Goal: Navigation & Orientation: Find specific page/section

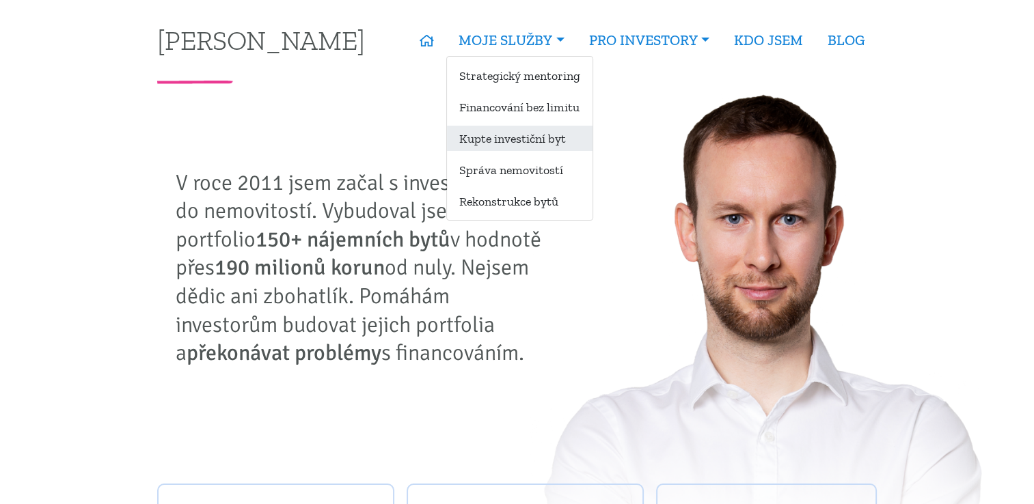
click at [500, 139] on link "Kupte investiční byt" at bounding box center [520, 138] width 146 height 25
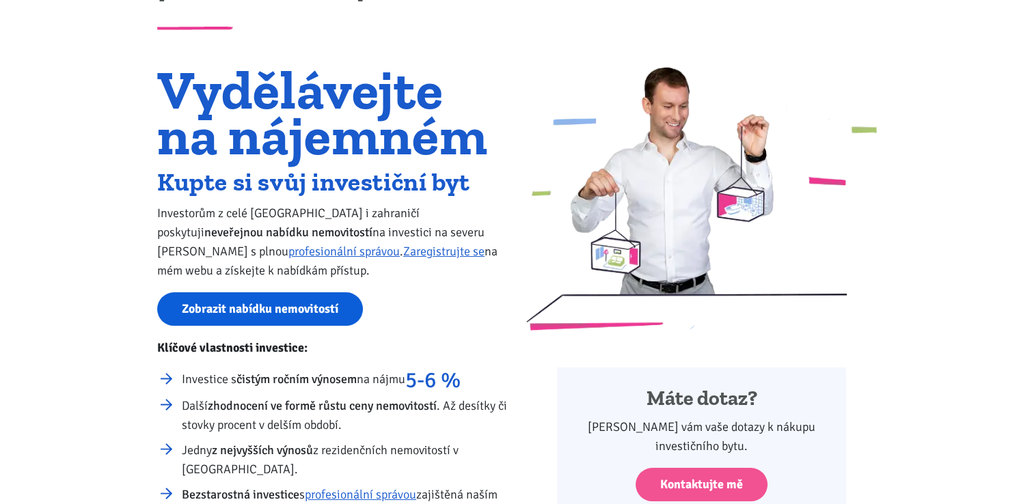
scroll to position [137, 0]
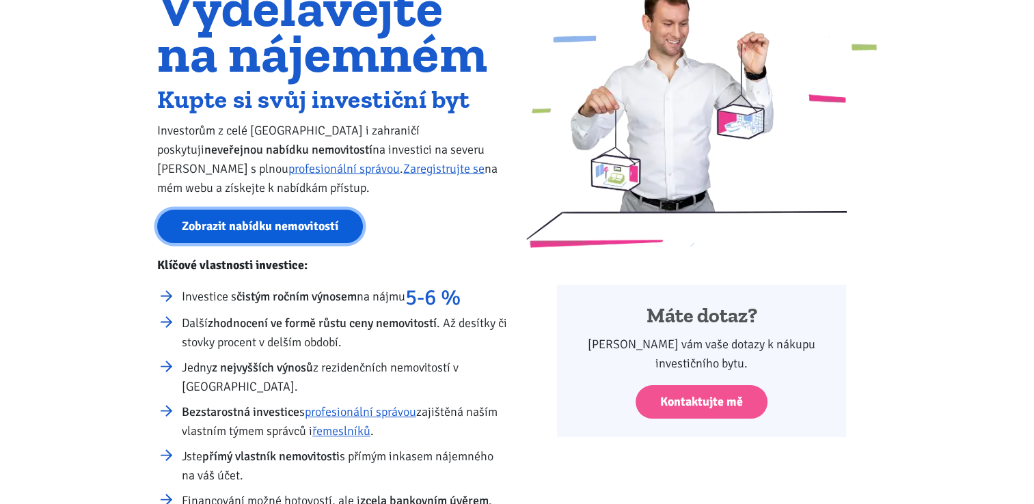
click at [275, 234] on link "Zobrazit nabídku nemovitostí" at bounding box center [260, 226] width 206 height 33
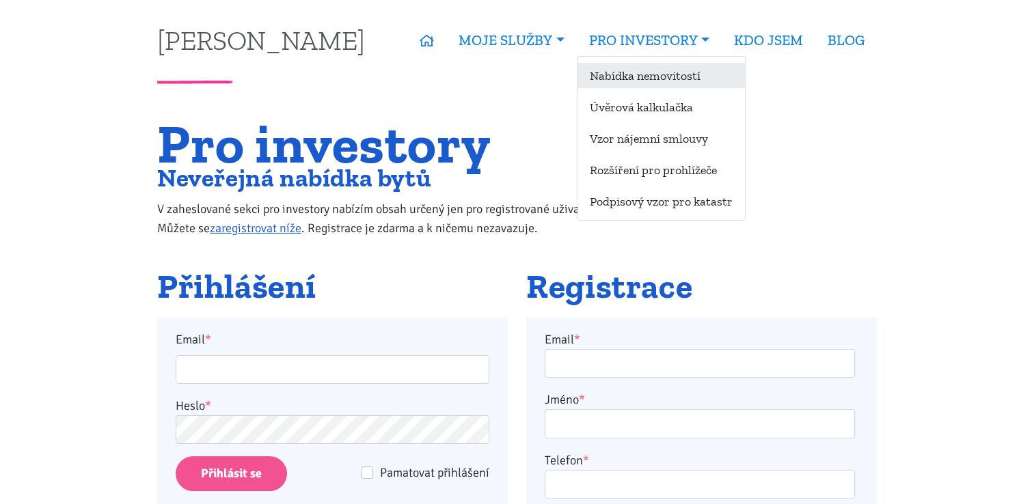
click at [656, 73] on link "Nabídka nemovitostí" at bounding box center [660, 75] width 167 height 25
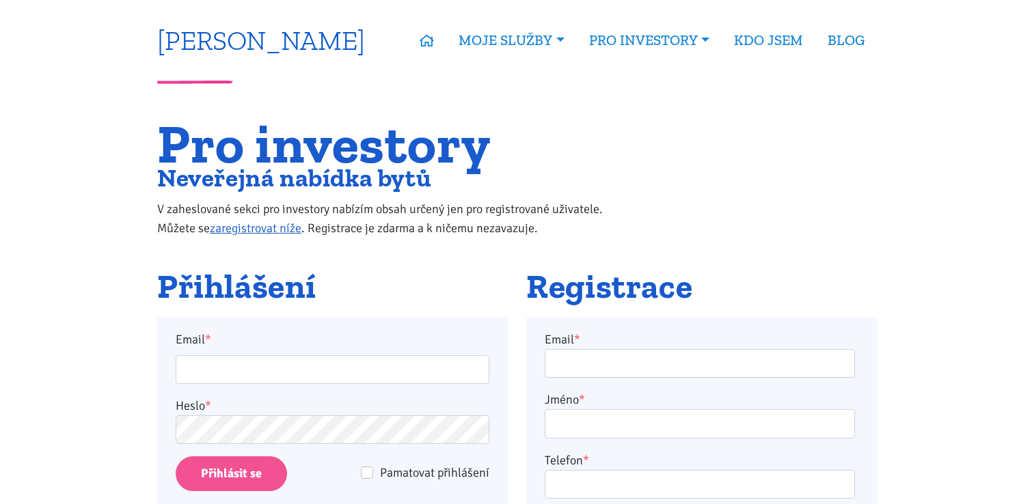
click at [260, 42] on link "[PERSON_NAME]" at bounding box center [261, 40] width 208 height 27
